Goal: Task Accomplishment & Management: Use online tool/utility

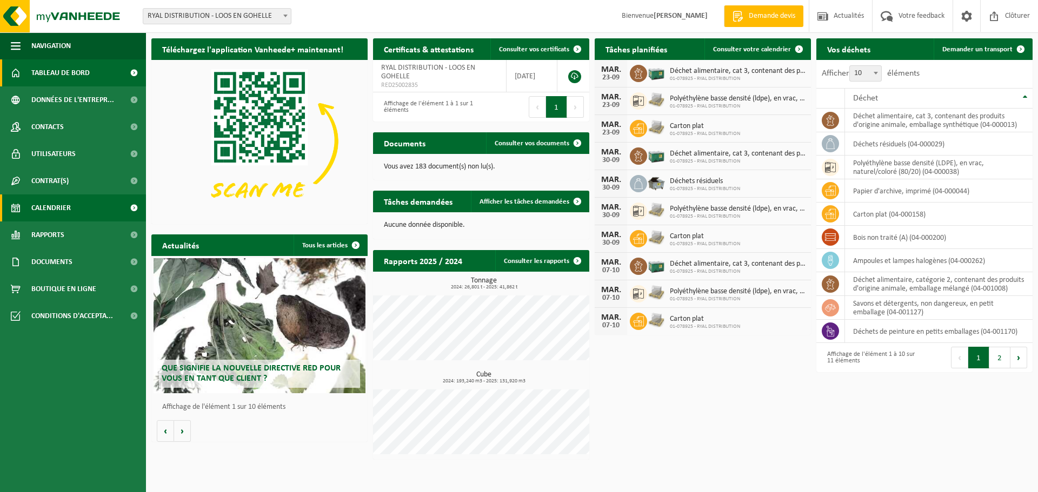
click at [134, 209] on span at bounding box center [134, 208] width 24 height 27
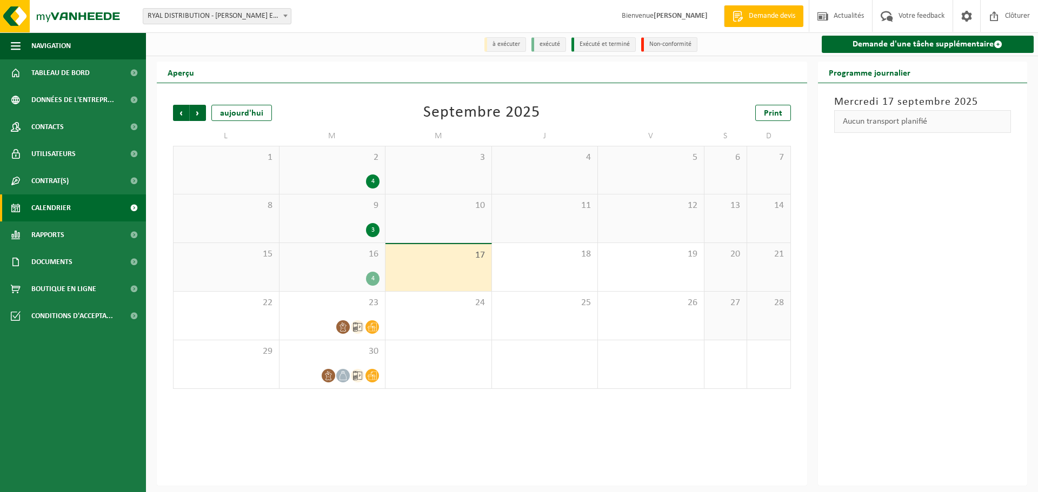
click at [372, 276] on div "4" at bounding box center [373, 279] width 14 height 14
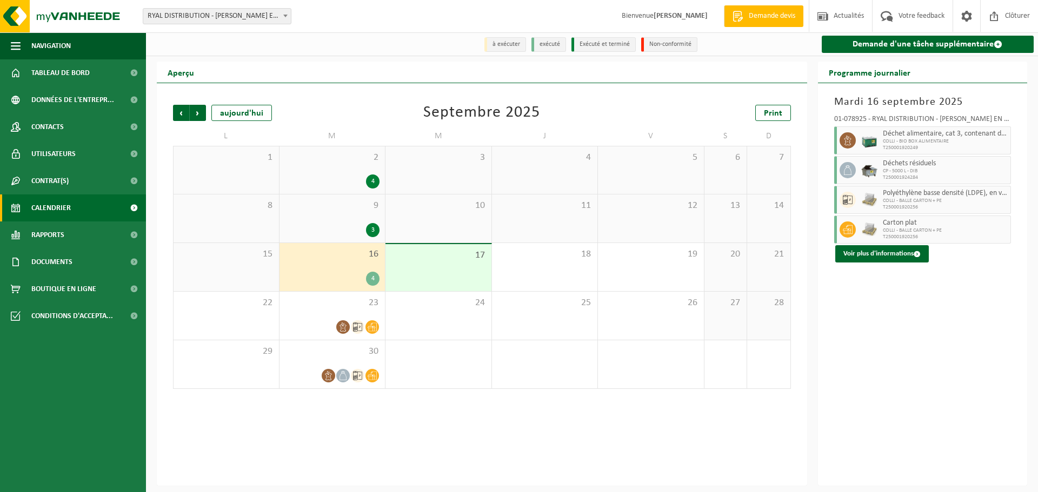
click at [914, 140] on span "COLLI - BIO BOX ALIMENTAIRE" at bounding box center [945, 141] width 125 height 6
click at [847, 138] on icon at bounding box center [848, 141] width 10 height 10
click at [897, 262] on button "Voir plus d'informations" at bounding box center [881, 253] width 93 height 17
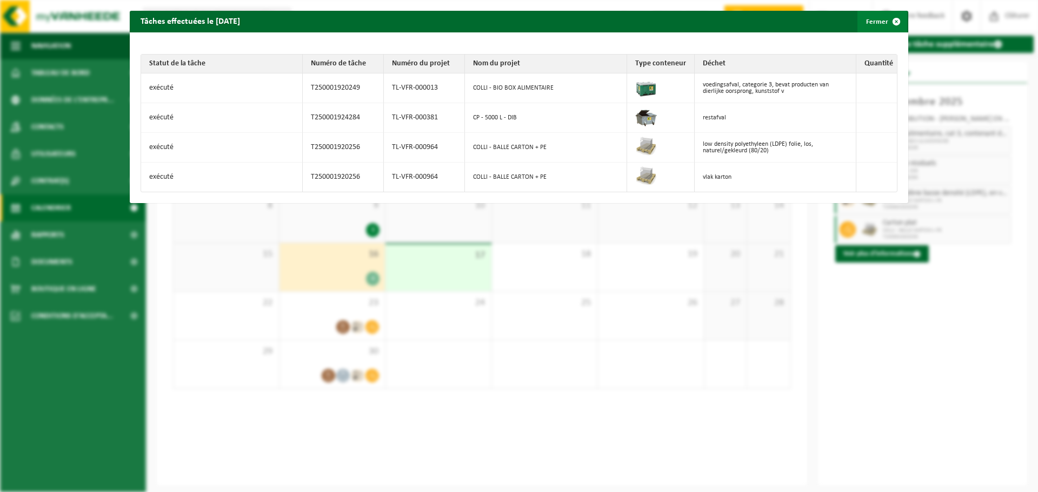
click at [891, 21] on span "button" at bounding box center [896, 22] width 22 height 22
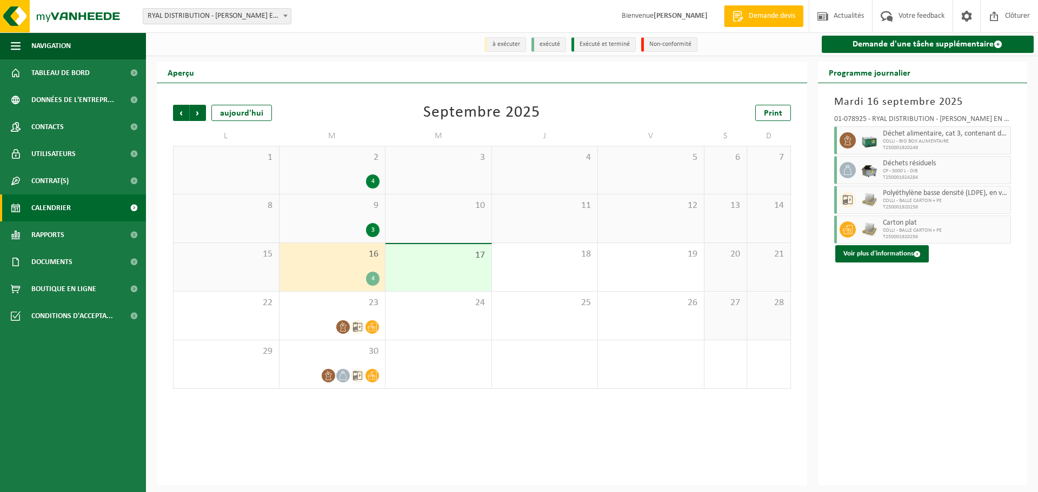
click at [346, 222] on div "9 3" at bounding box center [332, 219] width 106 height 48
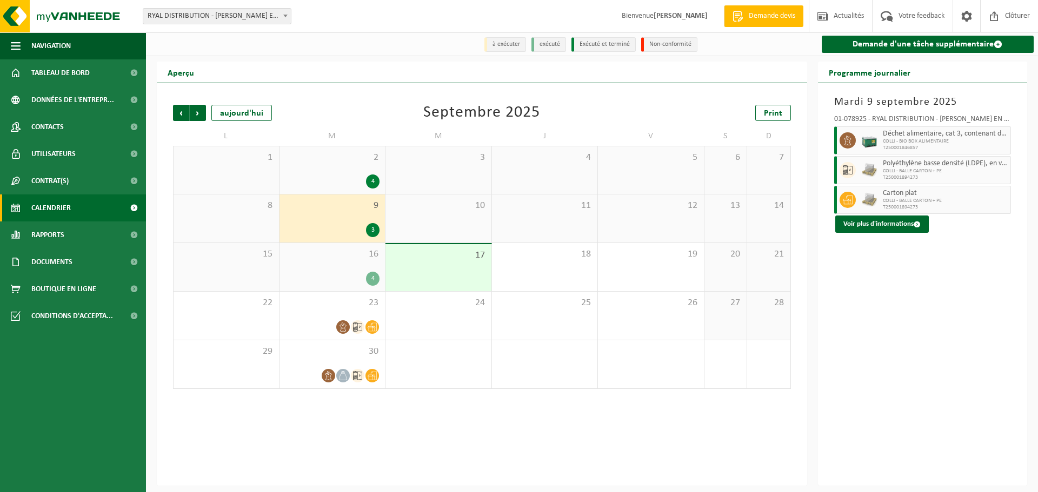
click at [924, 146] on span "T250001846857" at bounding box center [945, 148] width 125 height 6
click at [910, 224] on button "Voir plus d'informations" at bounding box center [881, 224] width 93 height 17
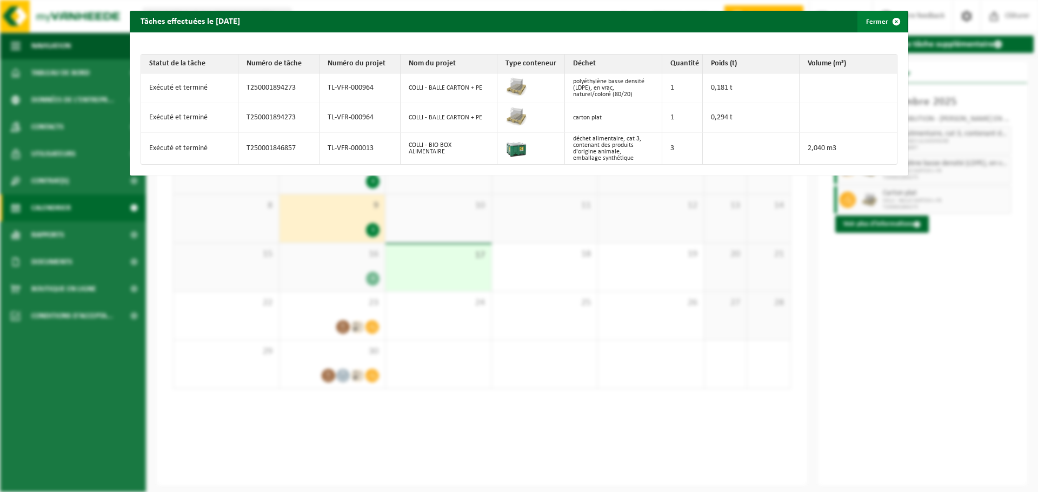
click at [893, 18] on span "button" at bounding box center [896, 22] width 22 height 22
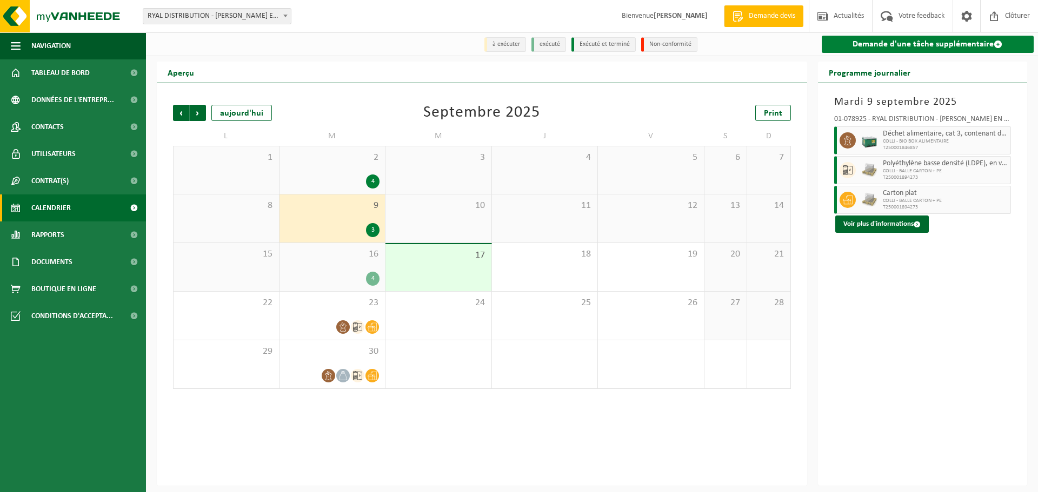
click at [997, 43] on span at bounding box center [997, 44] width 9 height 9
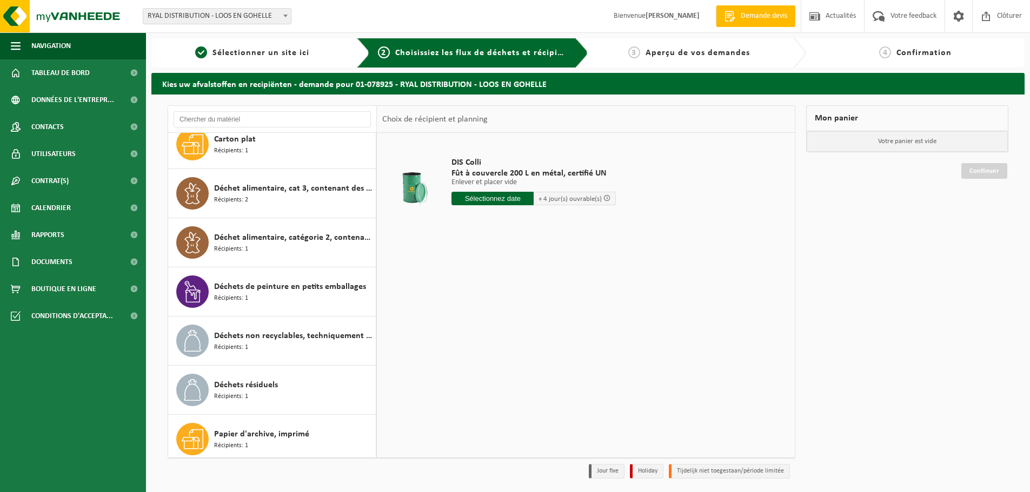
scroll to position [115, 0]
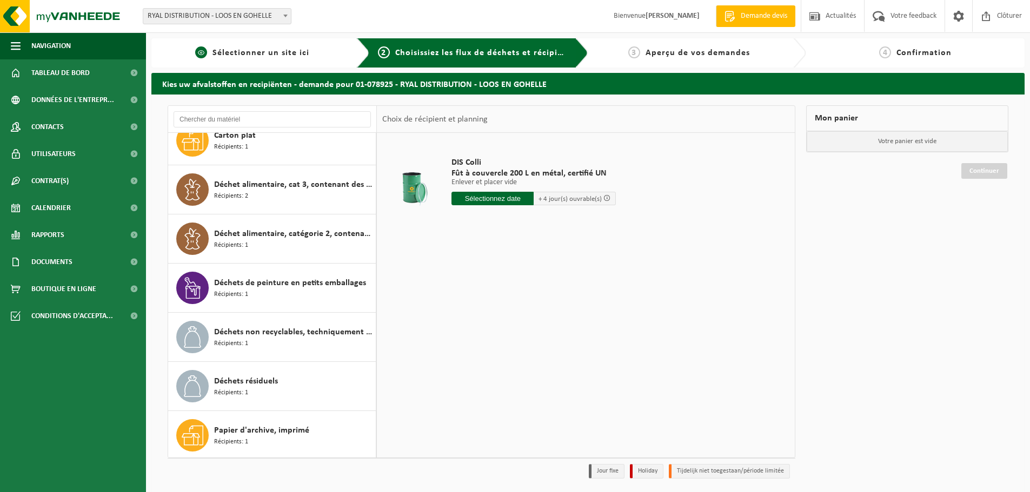
click at [260, 49] on span "Sélectionner un site ici" at bounding box center [260, 53] width 97 height 9
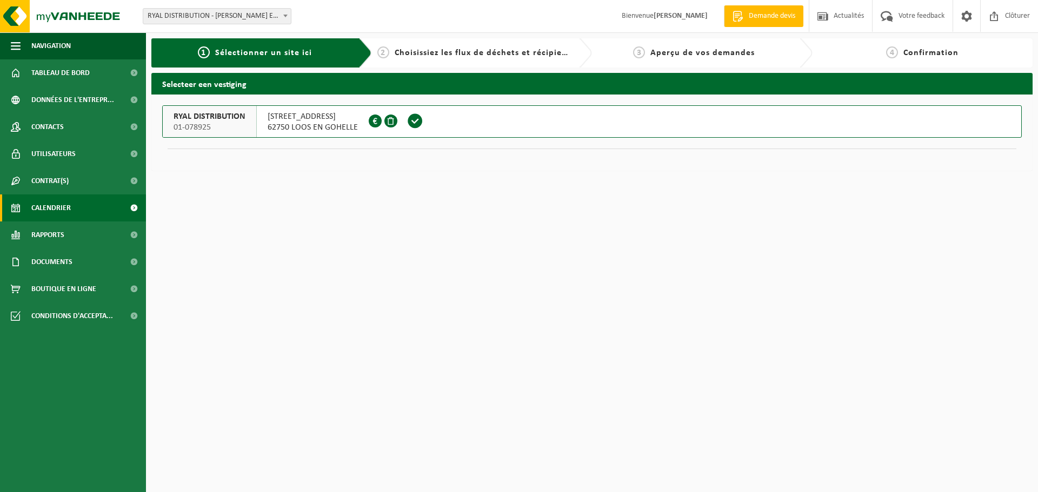
click at [64, 206] on span "Calendrier" at bounding box center [50, 208] width 39 height 27
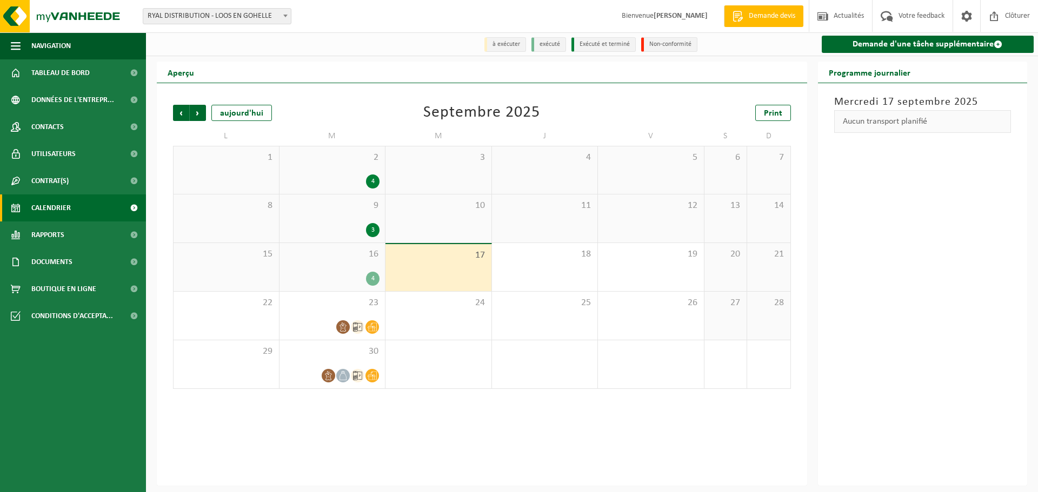
click at [343, 265] on div "16 4" at bounding box center [332, 267] width 106 height 48
